Goal: Task Accomplishment & Management: Use online tool/utility

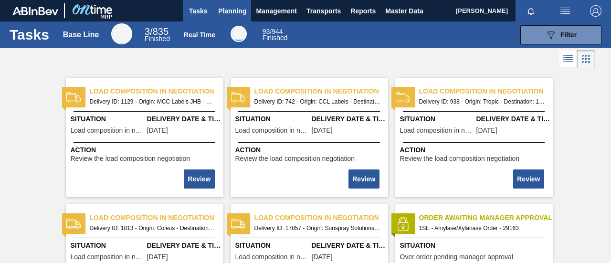
click at [223, 10] on span "Planning" at bounding box center [232, 10] width 28 height 11
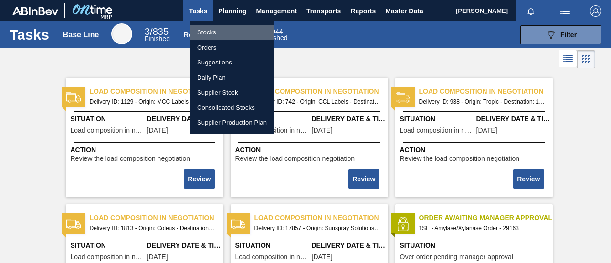
click at [218, 32] on li "Stocks" at bounding box center [232, 32] width 85 height 15
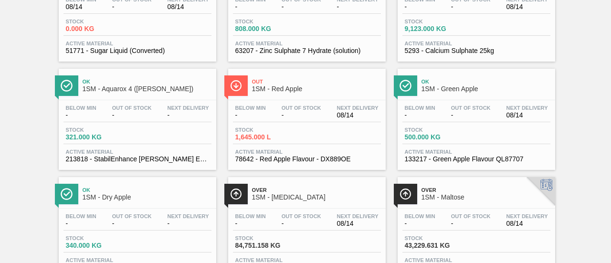
scroll to position [478, 0]
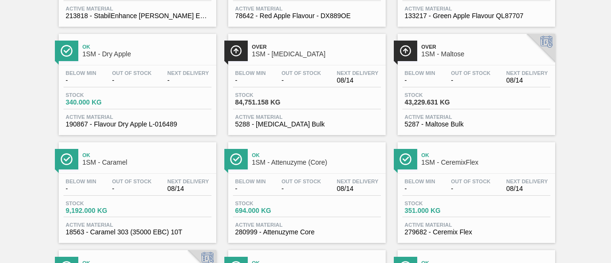
click at [309, 96] on div "Stock 84,751.158 KG" at bounding box center [307, 100] width 148 height 17
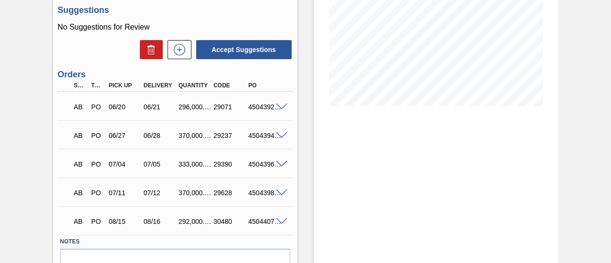
scroll to position [129, 0]
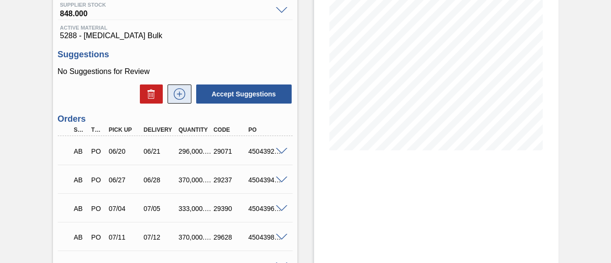
click at [181, 92] on icon at bounding box center [179, 93] width 15 height 11
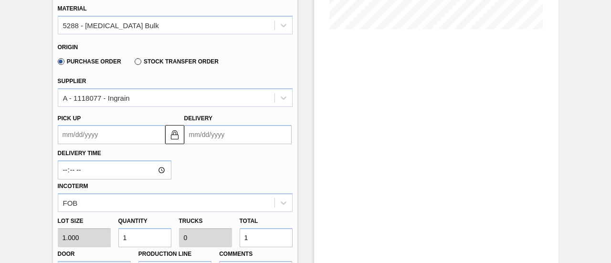
scroll to position [272, 0]
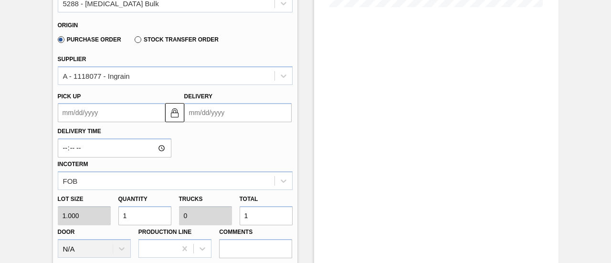
click at [223, 110] on input "Delivery" at bounding box center [237, 112] width 107 height 19
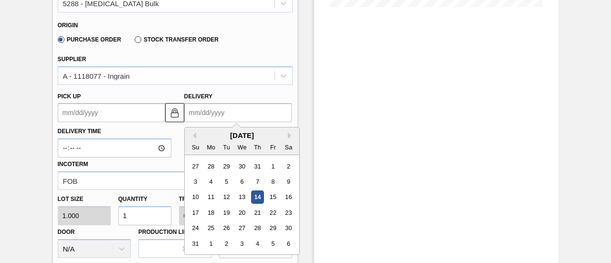
click at [220, 134] on div "[DATE]" at bounding box center [242, 135] width 115 height 8
click at [287, 215] on div "23" at bounding box center [288, 212] width 13 height 13
type up "[DATE]"
type input "[DATE]"
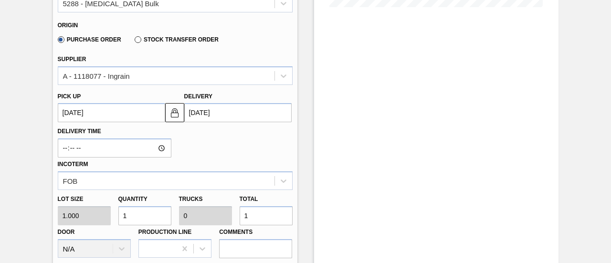
scroll to position [320, 0]
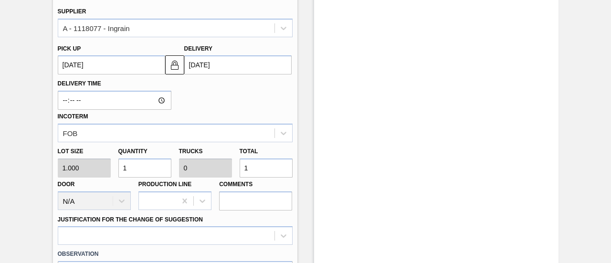
drag, startPoint x: 258, startPoint y: 168, endPoint x: 240, endPoint y: 172, distance: 19.1
click at [240, 172] on input "1" at bounding box center [266, 168] width 53 height 19
type input "3"
type input "32"
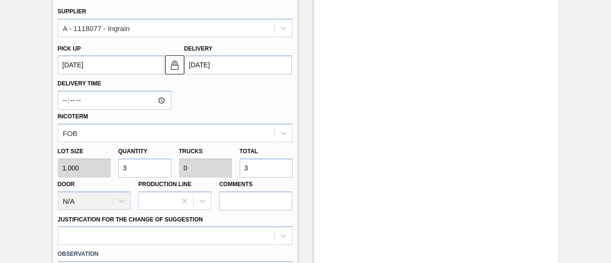
type input "0.001"
type input "32"
type input "328"
type input "0.01"
type input "328"
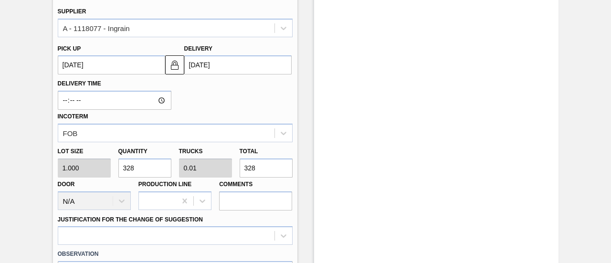
type input "3,285"
type input "0.103"
type input "3,285"
type input "32,850"
type input "1.027"
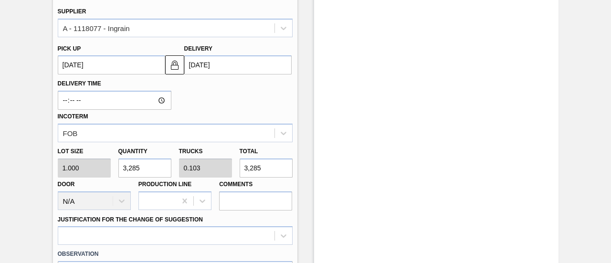
type input "32,850"
type input "328,500"
type input "10.266"
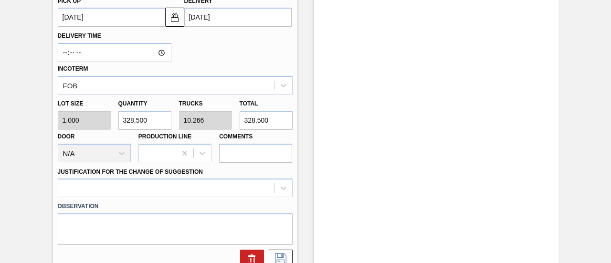
type input "328,500"
click at [240, 191] on div at bounding box center [175, 188] width 235 height 19
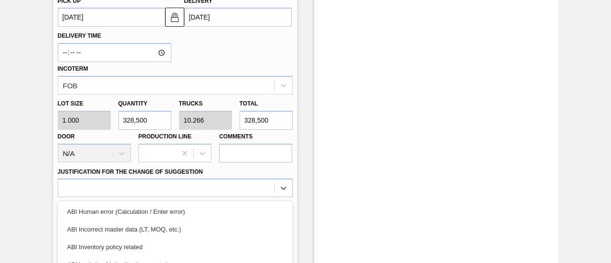
scroll to position [454, 0]
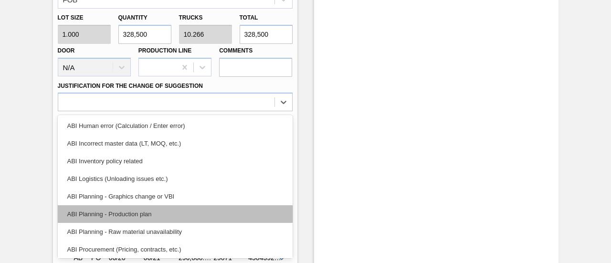
click at [150, 218] on div "ABI Planning - Production plan" at bounding box center [175, 214] width 235 height 18
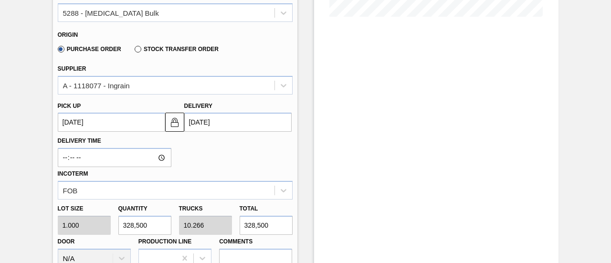
scroll to position [406, 0]
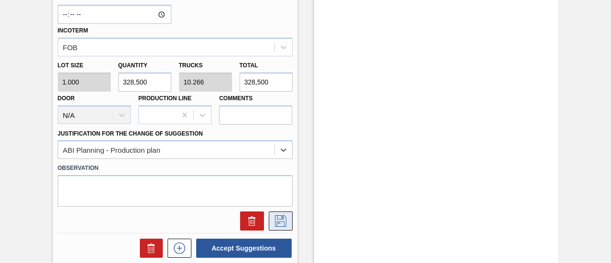
click at [275, 218] on icon at bounding box center [280, 220] width 15 height 11
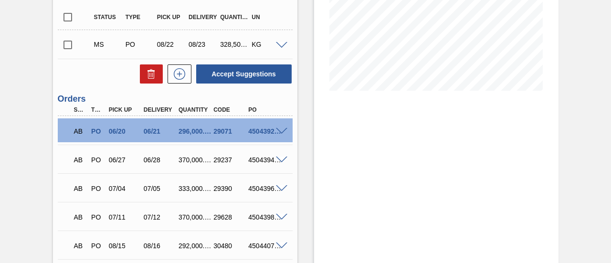
scroll to position [168, 0]
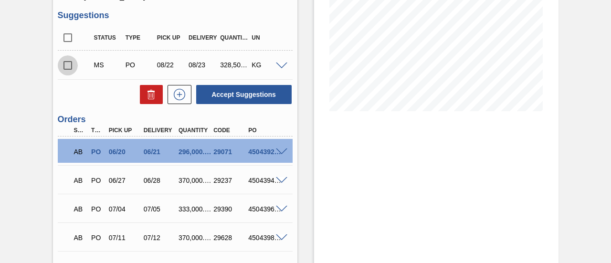
click at [68, 66] on input "checkbox" at bounding box center [68, 65] width 20 height 20
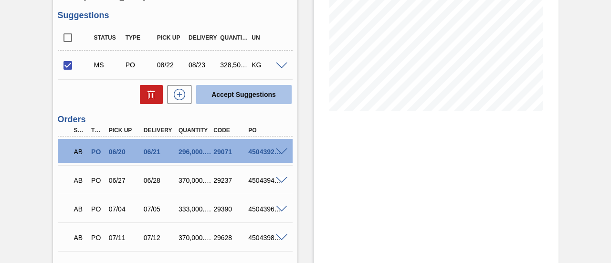
click at [227, 96] on button "Accept Suggestions" at bounding box center [244, 94] width 96 height 19
checkbox input "false"
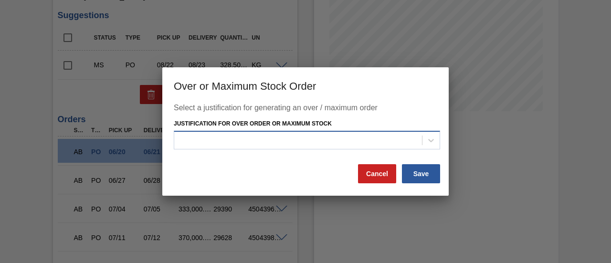
click at [276, 140] on div at bounding box center [298, 140] width 248 height 14
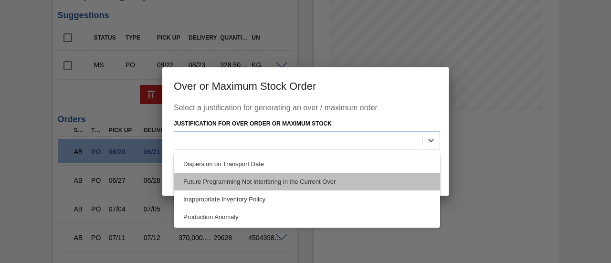
click at [272, 181] on div "Future Programming Not Interfering in the Current Over" at bounding box center [307, 182] width 266 height 18
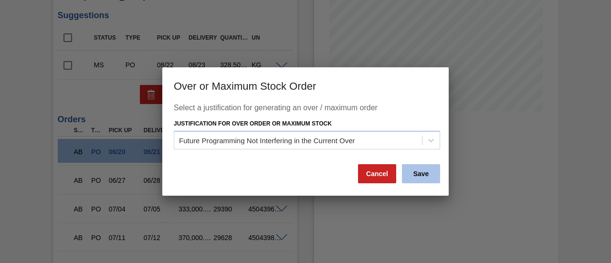
click at [406, 172] on button "Save" at bounding box center [421, 173] width 38 height 19
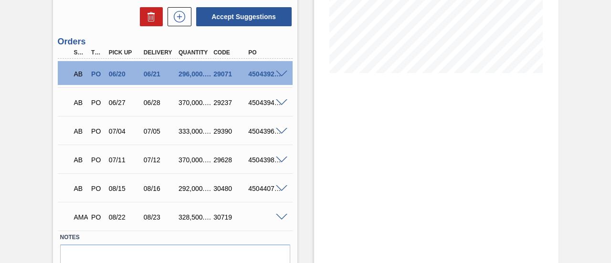
scroll to position [253, 0]
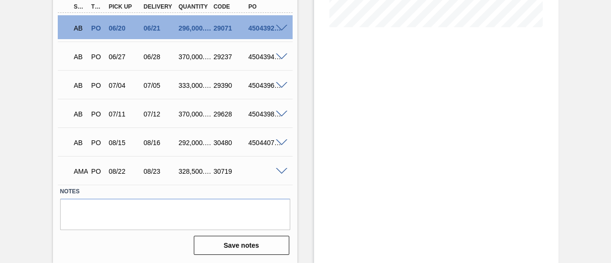
click at [277, 170] on span at bounding box center [281, 171] width 11 height 7
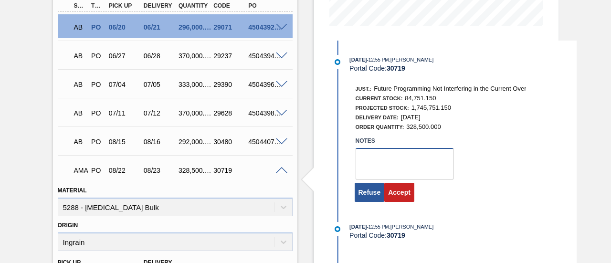
click at [382, 162] on textarea at bounding box center [405, 164] width 98 height 32
type textarea "."
click at [395, 199] on button "Accept" at bounding box center [399, 192] width 30 height 19
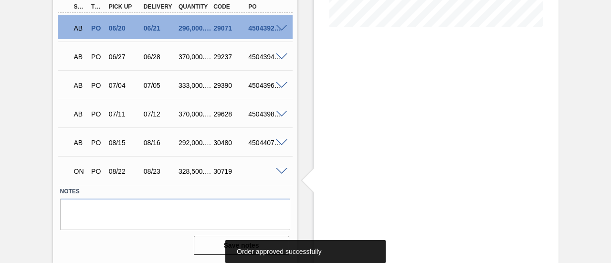
click at [282, 173] on span at bounding box center [281, 171] width 11 height 7
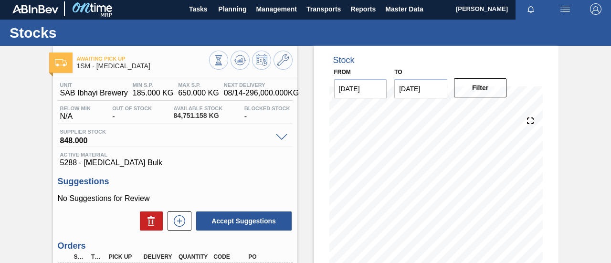
scroll to position [0, 0]
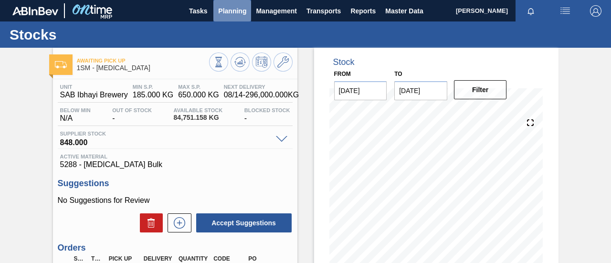
click at [235, 15] on span "Planning" at bounding box center [232, 10] width 28 height 11
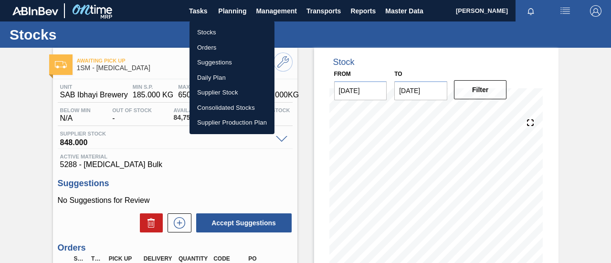
click at [232, 36] on li "Stocks" at bounding box center [232, 32] width 85 height 15
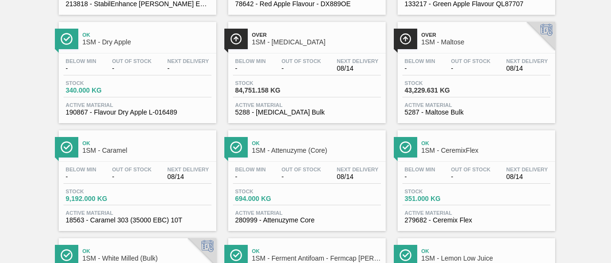
scroll to position [525, 0]
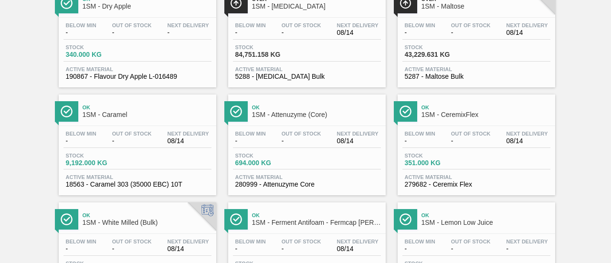
click at [458, 50] on span "Stock" at bounding box center [438, 47] width 67 height 6
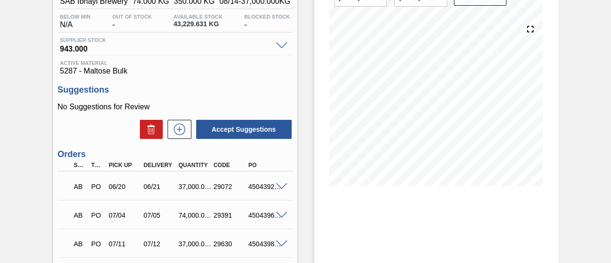
scroll to position [81, 0]
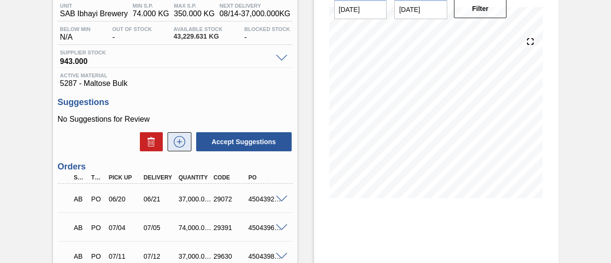
click at [183, 146] on icon at bounding box center [179, 141] width 15 height 11
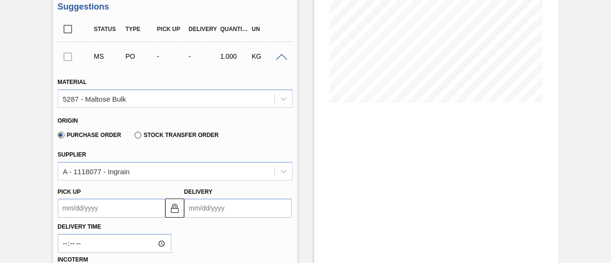
scroll to position [224, 0]
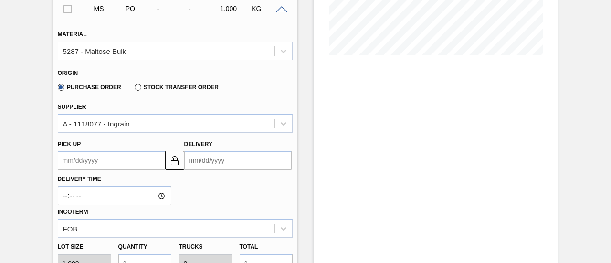
click at [250, 164] on input "Delivery" at bounding box center [237, 160] width 107 height 19
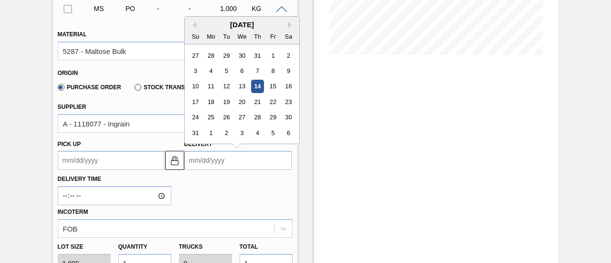
click at [222, 23] on div "[DATE]" at bounding box center [242, 25] width 115 height 8
click at [287, 105] on div "23" at bounding box center [288, 102] width 13 height 13
type up "[DATE]"
type input "[DATE]"
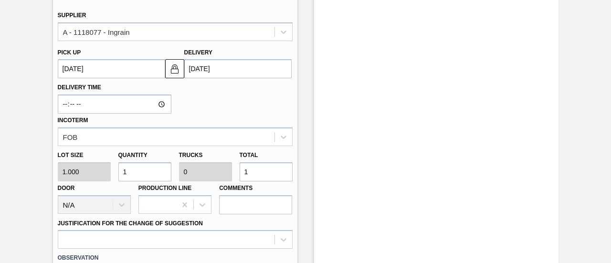
scroll to position [320, 0]
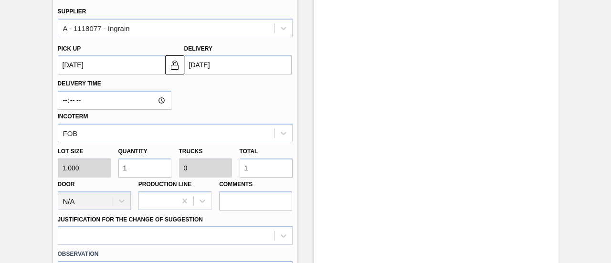
click at [214, 168] on div "Lot size 1.000 Quantity 1 Trucks 0 Total 1 Door N/A Production Line Comments" at bounding box center [175, 176] width 243 height 68
type input "7"
type input "73"
type input "0.003"
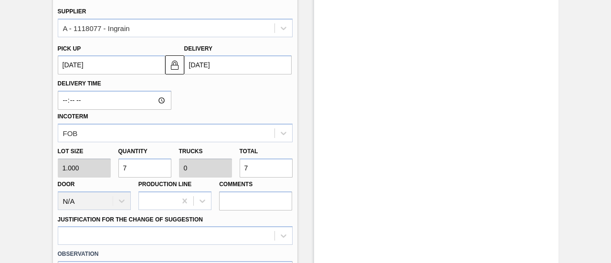
type input "73"
type input "730"
type input "0.032"
type input "730"
type input "7,300"
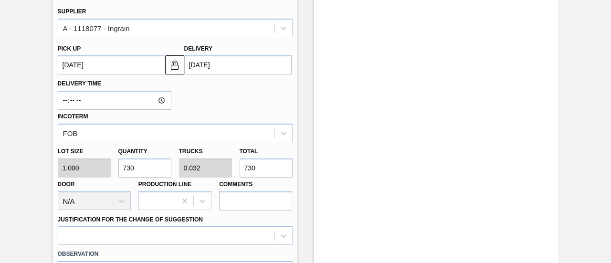
type input "0.317"
type input "7,300"
type input "73,000"
type input "3.174"
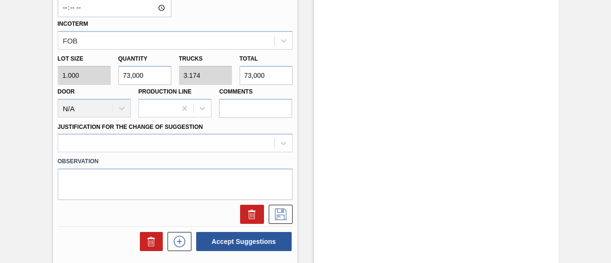
scroll to position [463, 0]
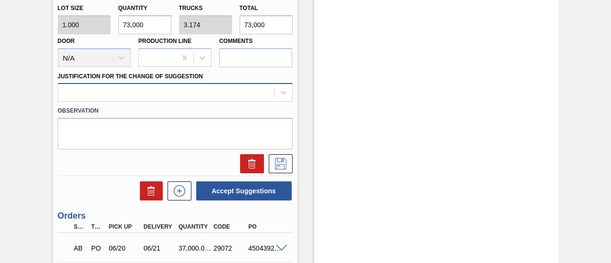
type input "73,000"
click at [185, 91] on div at bounding box center [166, 93] width 216 height 14
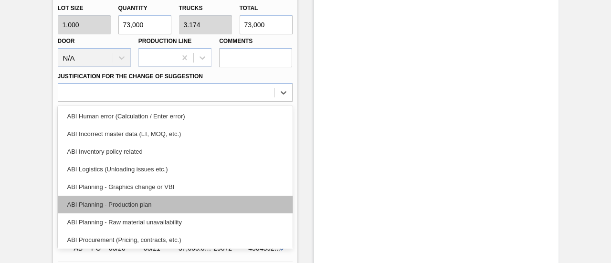
click at [140, 207] on div "ABI Planning - Production plan" at bounding box center [175, 205] width 235 height 18
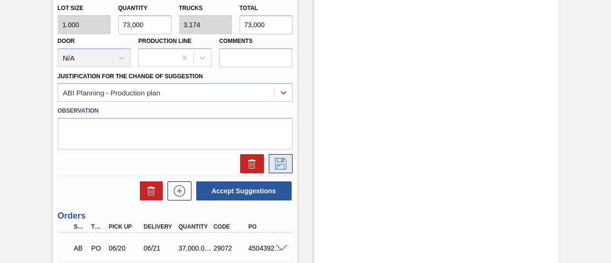
click at [280, 162] on icon at bounding box center [280, 163] width 15 height 11
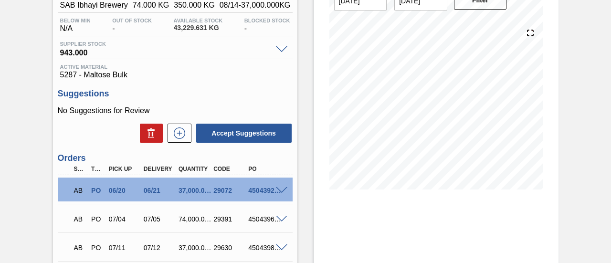
scroll to position [33, 0]
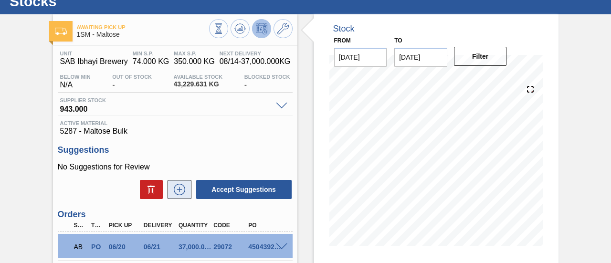
click at [183, 185] on button at bounding box center [180, 189] width 24 height 19
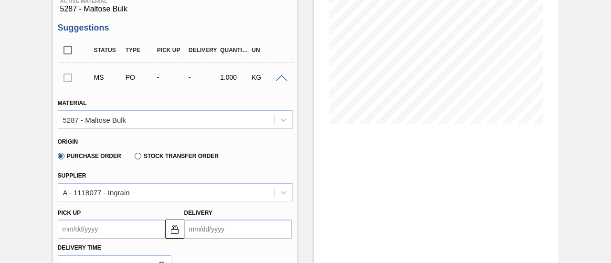
scroll to position [224, 0]
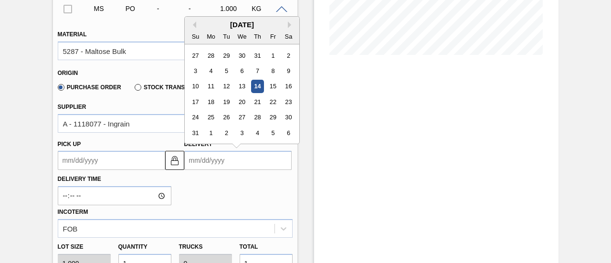
click at [264, 162] on input "Delivery" at bounding box center [237, 160] width 107 height 19
click at [240, 21] on div "[DATE] Su Mo Tu We Th Fr Sa" at bounding box center [242, 31] width 115 height 28
click at [290, 102] on div "23" at bounding box center [288, 102] width 13 height 13
type up "[DATE]"
type input "[DATE]"
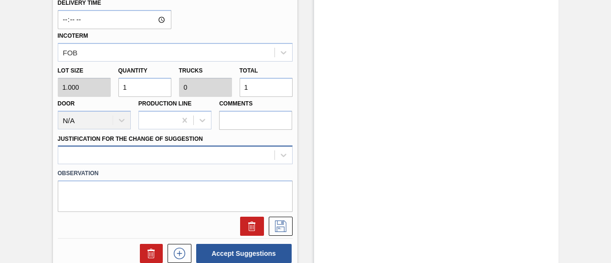
scroll to position [415, 0]
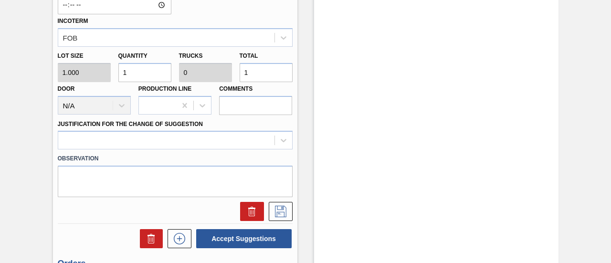
drag, startPoint x: 252, startPoint y: 73, endPoint x: 233, endPoint y: 74, distance: 19.1
click at [233, 74] on div "Lot size 1.000 Quantity 1 Trucks 0 Total 1 Door N/A Production Line Comments" at bounding box center [175, 81] width 243 height 68
type input "7"
type input "73,000"
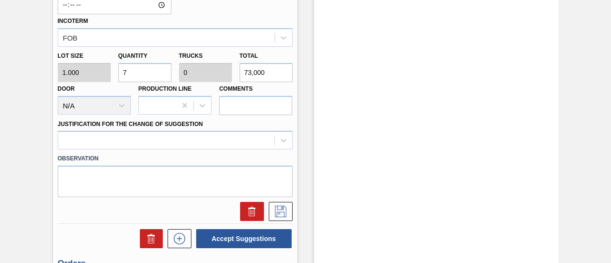
type input "3.174"
click at [272, 137] on div at bounding box center [175, 140] width 235 height 19
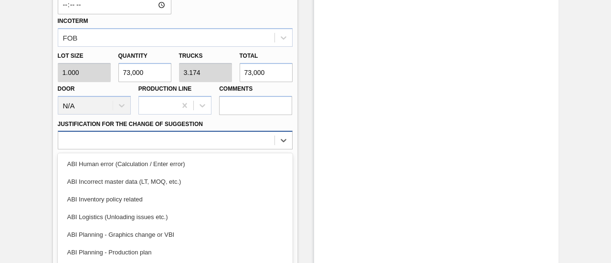
scroll to position [454, 0]
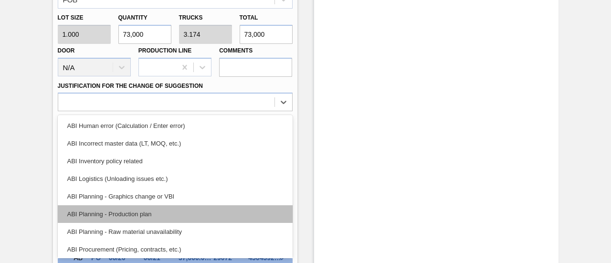
click at [165, 212] on div "ABI Planning - Production plan" at bounding box center [175, 214] width 235 height 18
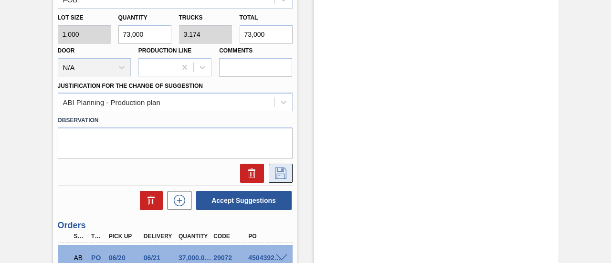
click at [281, 173] on icon at bounding box center [280, 173] width 15 height 11
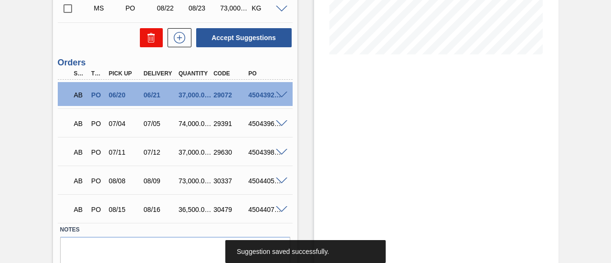
scroll to position [168, 0]
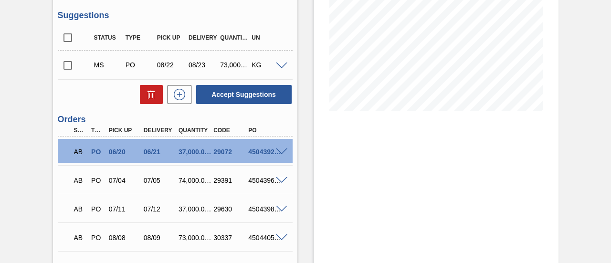
click at [73, 62] on input "checkbox" at bounding box center [68, 65] width 20 height 20
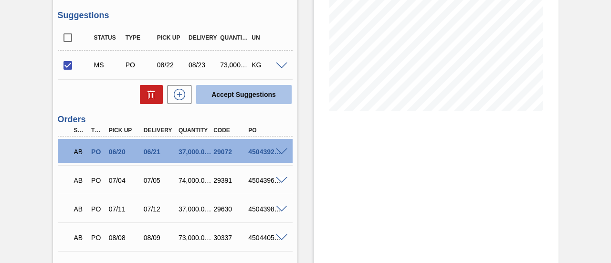
click at [223, 91] on button "Accept Suggestions" at bounding box center [244, 94] width 96 height 19
checkbox input "false"
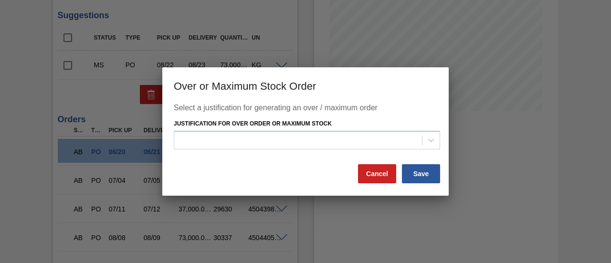
click at [245, 154] on div "Select a justification for generating an over / maximum order Justification for…" at bounding box center [306, 134] width 264 height 60
click at [245, 146] on div at bounding box center [298, 140] width 248 height 14
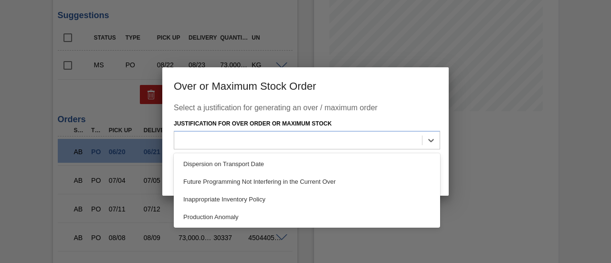
click at [280, 183] on div "Future Programming Not Interfering in the Current Over" at bounding box center [307, 182] width 266 height 18
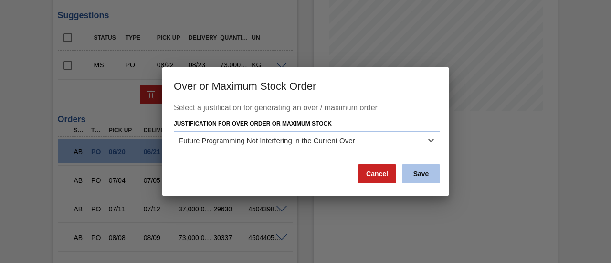
click at [410, 171] on button "Save" at bounding box center [421, 173] width 38 height 19
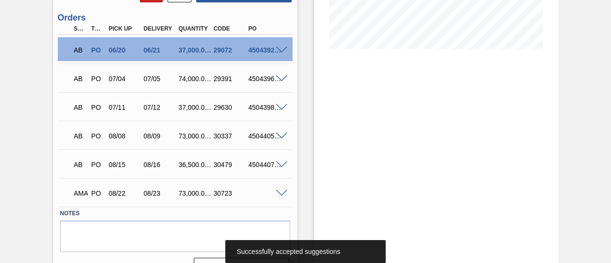
scroll to position [253, 0]
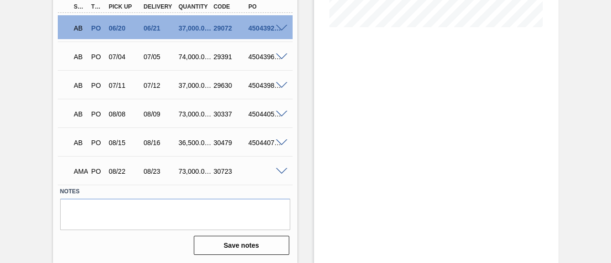
click at [281, 172] on span at bounding box center [281, 171] width 11 height 7
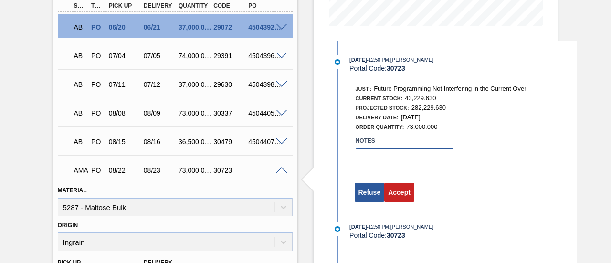
click at [371, 163] on textarea at bounding box center [405, 164] width 98 height 32
type textarea "."
click at [396, 196] on button "Accept" at bounding box center [399, 192] width 30 height 19
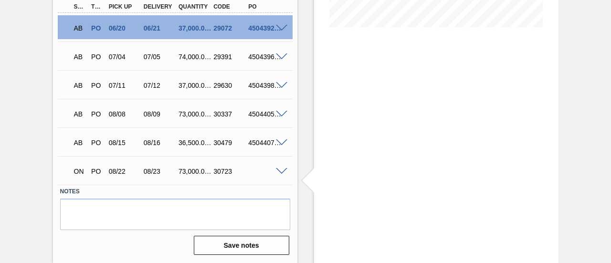
click at [279, 173] on span at bounding box center [281, 171] width 11 height 7
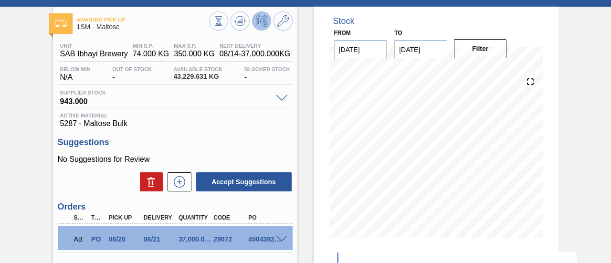
scroll to position [0, 0]
